Goal: Task Accomplishment & Management: Use online tool/utility

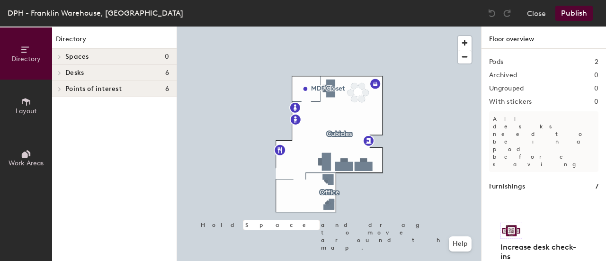
scroll to position [57, 0]
click at [58, 71] on icon at bounding box center [60, 73] width 4 height 5
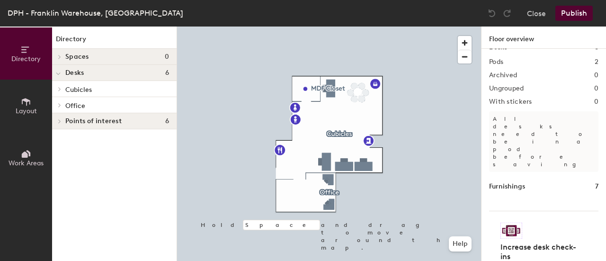
click at [59, 89] on icon at bounding box center [60, 89] width 4 height 5
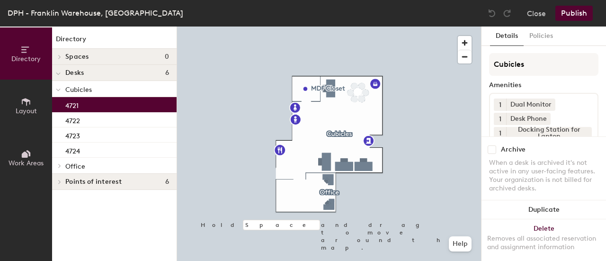
click at [72, 103] on p "4721" at bounding box center [71, 104] width 13 height 11
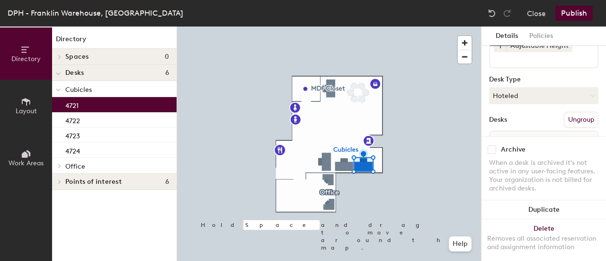
scroll to position [120, 0]
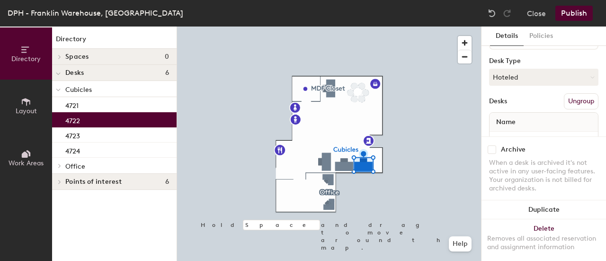
click at [67, 120] on p "4722" at bounding box center [72, 119] width 15 height 11
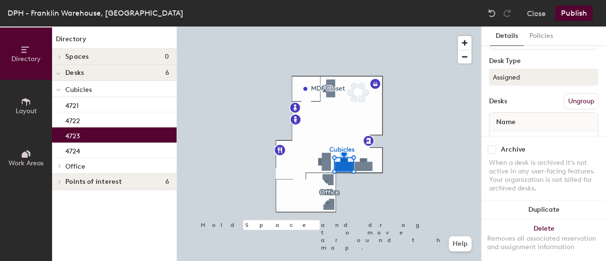
click at [69, 133] on p "4723" at bounding box center [72, 134] width 15 height 11
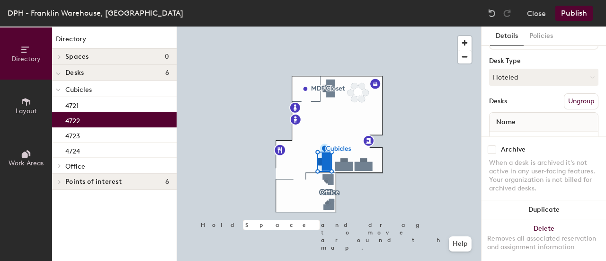
click at [69, 117] on p "4722" at bounding box center [72, 119] width 15 height 11
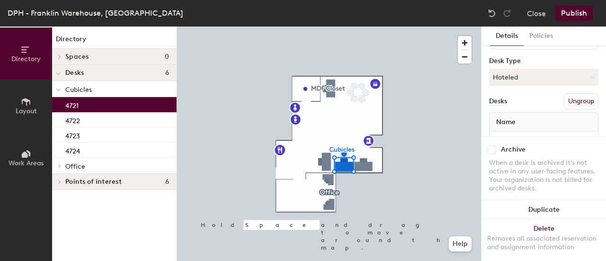
click at [69, 102] on p "4721" at bounding box center [71, 104] width 13 height 11
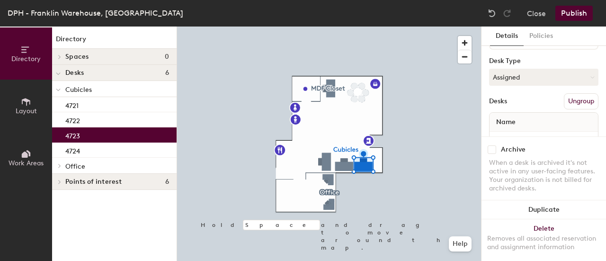
click at [73, 133] on p "4723" at bounding box center [72, 134] width 15 height 11
click at [560, 78] on button "Assigned" at bounding box center [543, 77] width 109 height 17
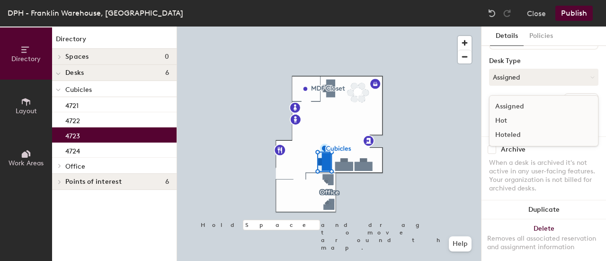
click at [511, 134] on div "Hoteled" at bounding box center [537, 135] width 95 height 14
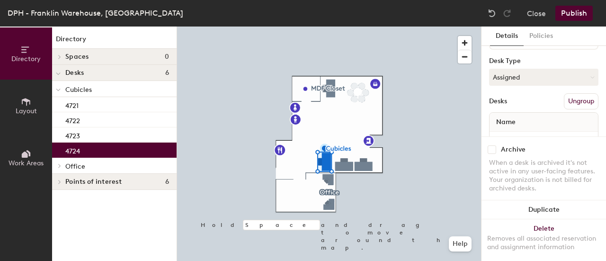
click at [73, 149] on p "4724" at bounding box center [72, 149] width 15 height 11
click at [554, 77] on button "Assigned" at bounding box center [543, 77] width 109 height 17
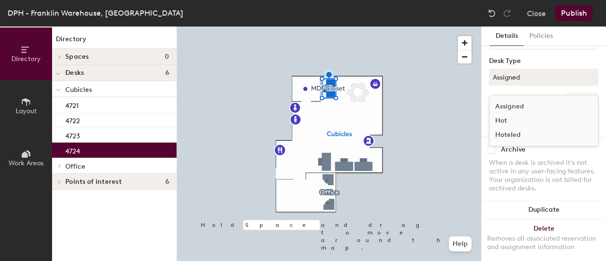
click at [510, 134] on div "Hoteled" at bounding box center [537, 135] width 95 height 14
click at [571, 12] on button "Publish" at bounding box center [573, 13] width 37 height 15
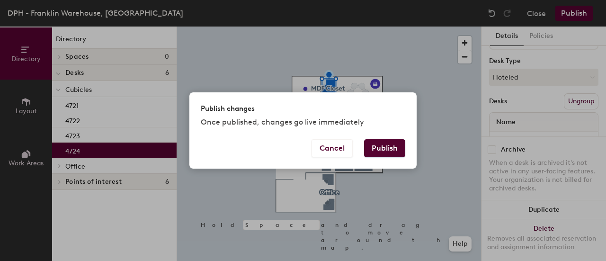
click at [388, 146] on button "Publish" at bounding box center [384, 148] width 41 height 18
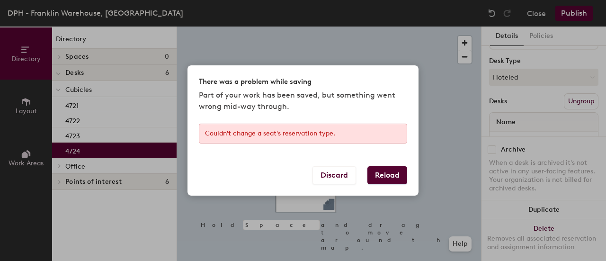
click at [384, 176] on button "Reload" at bounding box center [387, 175] width 40 height 18
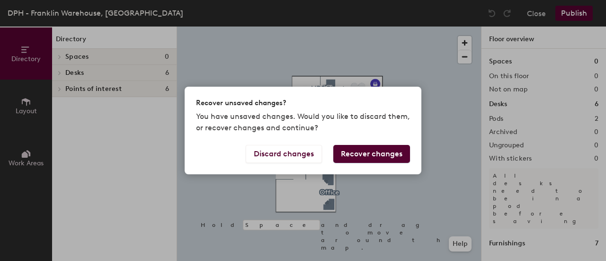
click at [365, 157] on button "Recover changes" at bounding box center [371, 154] width 77 height 18
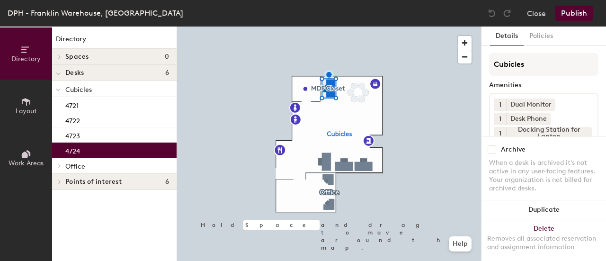
click at [144, 151] on div "4724" at bounding box center [114, 149] width 125 height 15
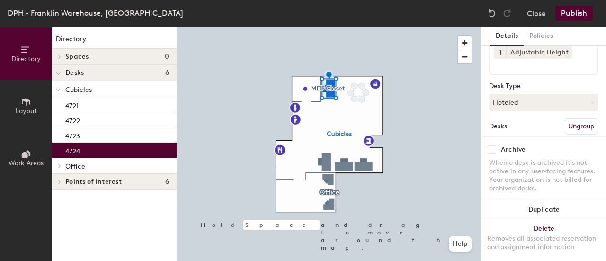
scroll to position [133, 0]
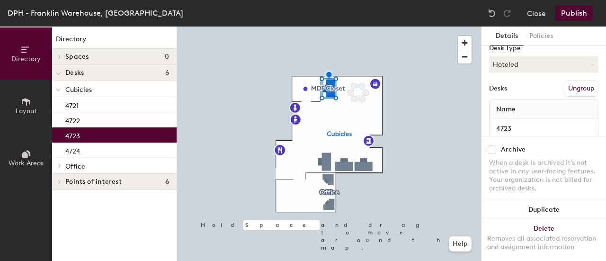
click at [92, 133] on div "4723" at bounding box center [114, 134] width 125 height 15
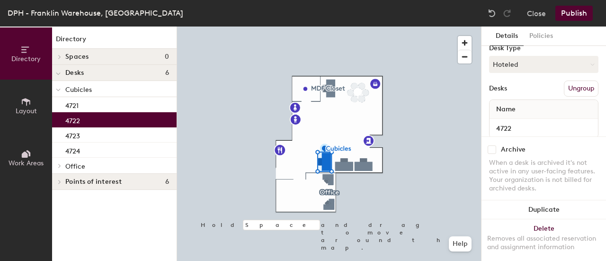
click at [87, 120] on div "4722" at bounding box center [114, 119] width 125 height 15
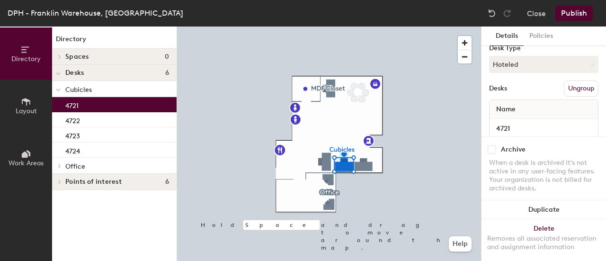
click at [87, 104] on div "4721" at bounding box center [114, 104] width 125 height 15
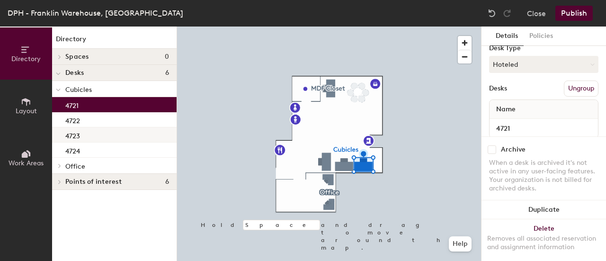
click at [241, 27] on div at bounding box center [329, 27] width 304 height 0
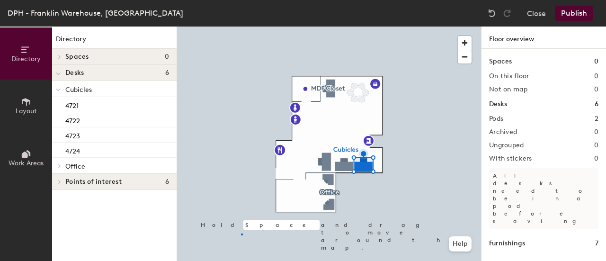
click at [241, 27] on div at bounding box center [329, 27] width 304 height 0
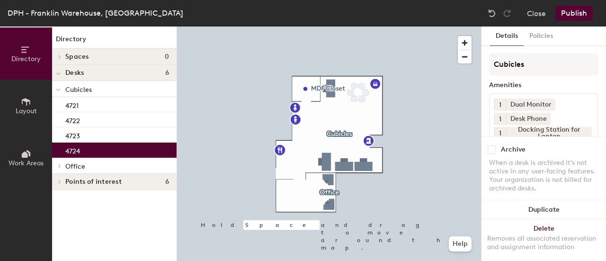
click at [75, 148] on p "4724" at bounding box center [72, 149] width 15 height 11
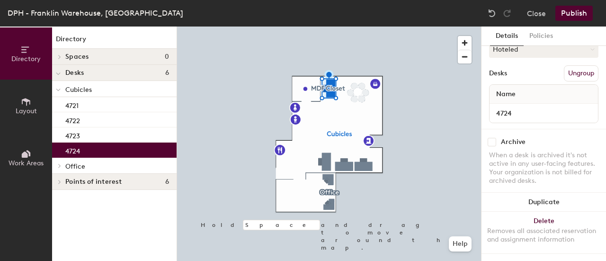
scroll to position [155, 0]
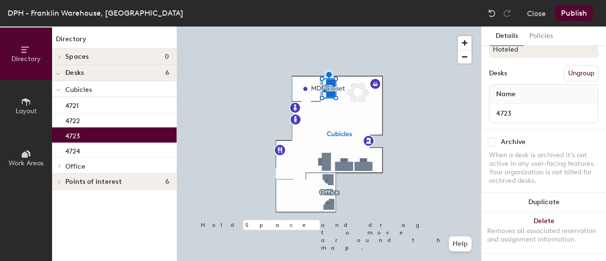
click at [67, 136] on p "4723" at bounding box center [72, 134] width 15 height 11
click at [600, 35] on div "Details Policies" at bounding box center [543, 36] width 125 height 19
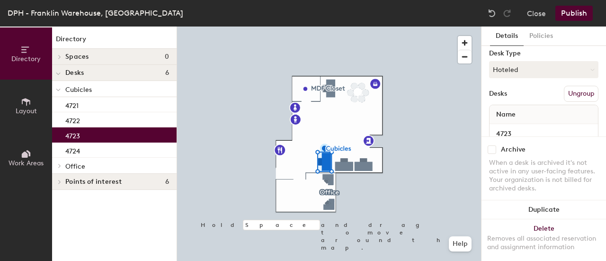
scroll to position [139, 0]
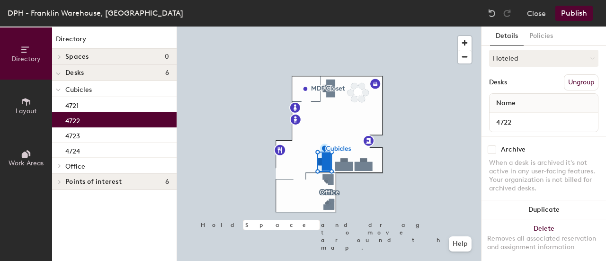
click at [75, 116] on p "4722" at bounding box center [72, 119] width 15 height 11
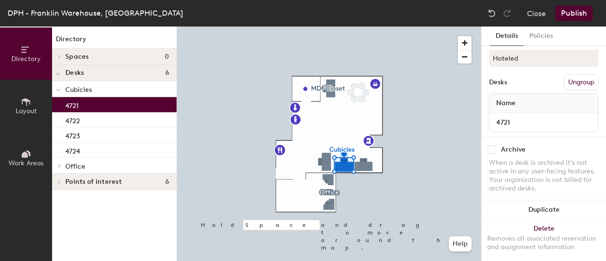
click at [78, 102] on p "4721" at bounding box center [71, 104] width 13 height 11
